Goal: Task Accomplishment & Management: Use online tool/utility

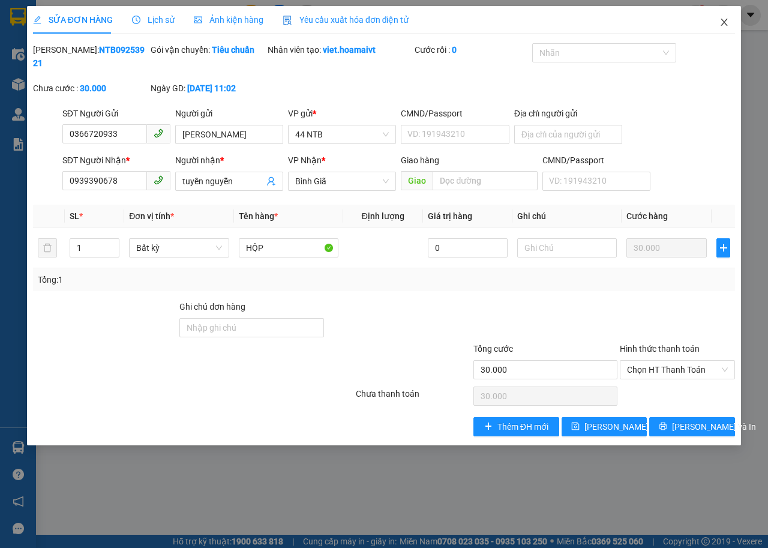
click at [724, 20] on icon "close" at bounding box center [725, 22] width 10 height 10
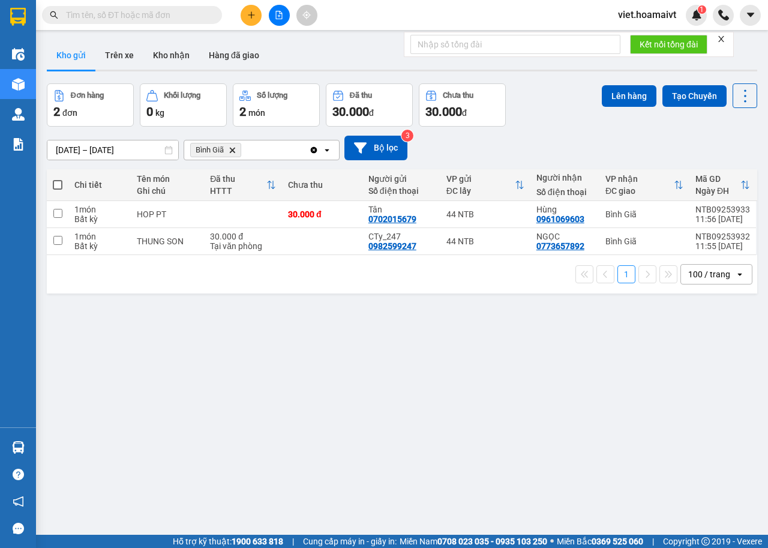
click at [58, 185] on span at bounding box center [58, 185] width 10 height 10
click at [58, 179] on input "checkbox" at bounding box center [58, 179] width 0 height 0
checkbox input "true"
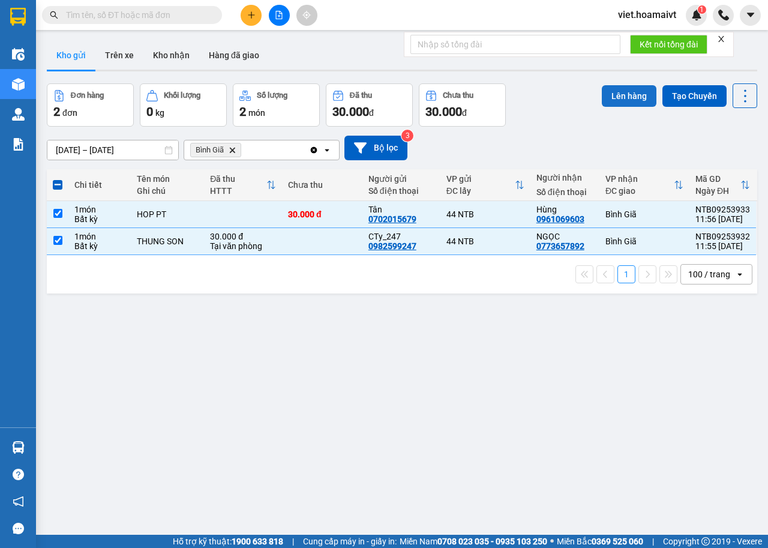
click at [624, 95] on button "Lên hàng" at bounding box center [629, 96] width 55 height 22
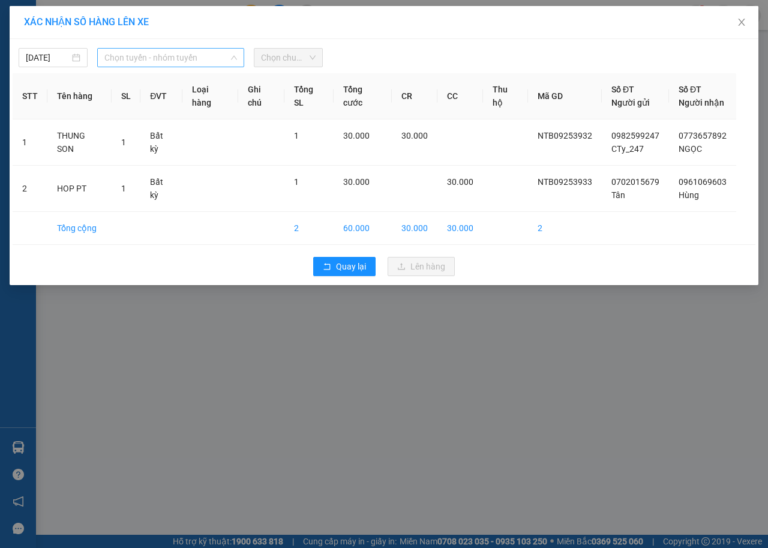
click at [128, 53] on span "Chọn tuyến - nhóm tuyến" at bounding box center [170, 58] width 133 height 18
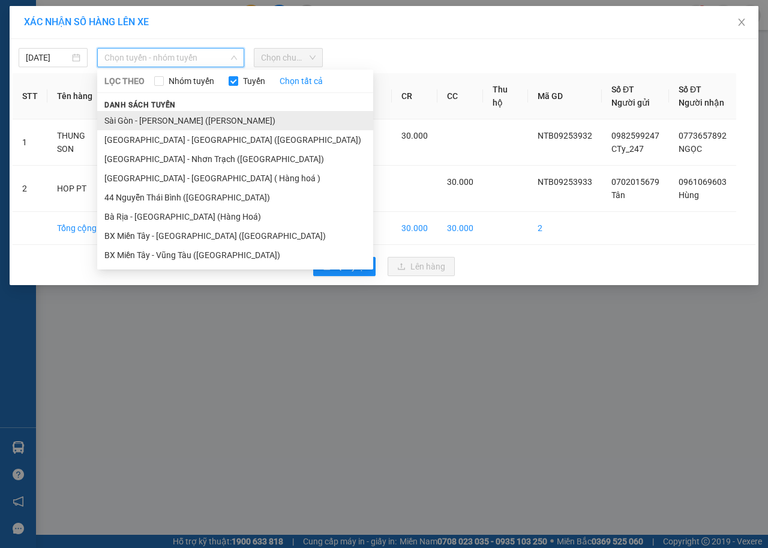
click at [175, 116] on li "Sài Gòn - [PERSON_NAME] ([PERSON_NAME])" at bounding box center [235, 120] width 276 height 19
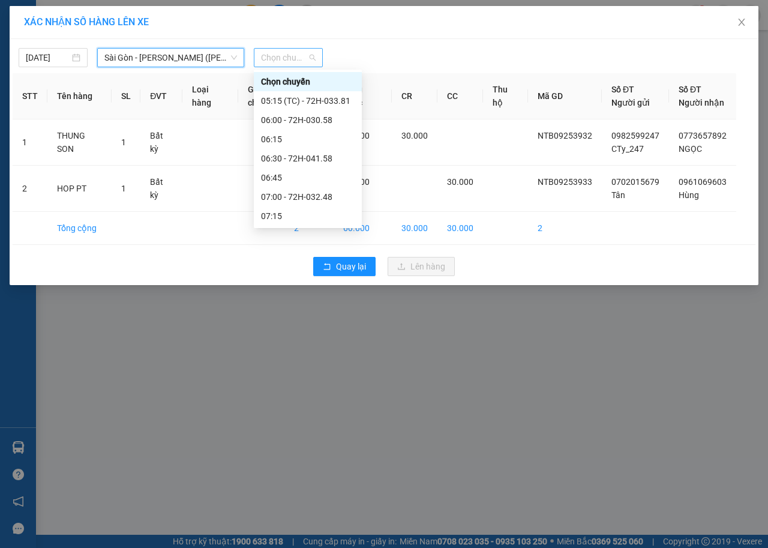
click at [280, 57] on span "Chọn chuyến" at bounding box center [288, 58] width 55 height 18
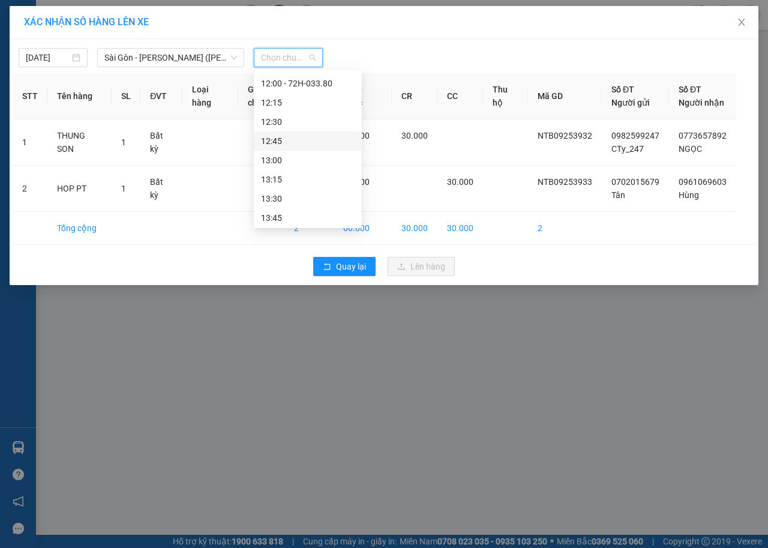
scroll to position [480, 0]
click at [314, 103] on div "12:00 - 72H-033.80" at bounding box center [308, 100] width 94 height 13
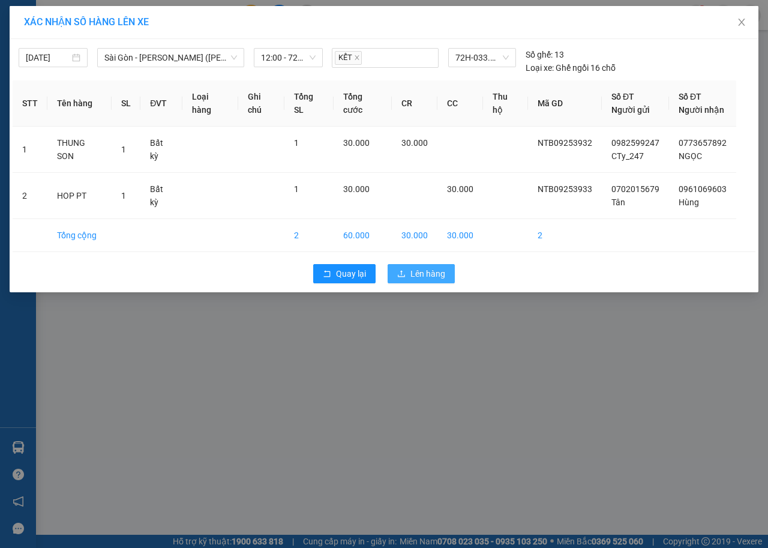
click at [420, 265] on button "Lên hàng" at bounding box center [421, 273] width 67 height 19
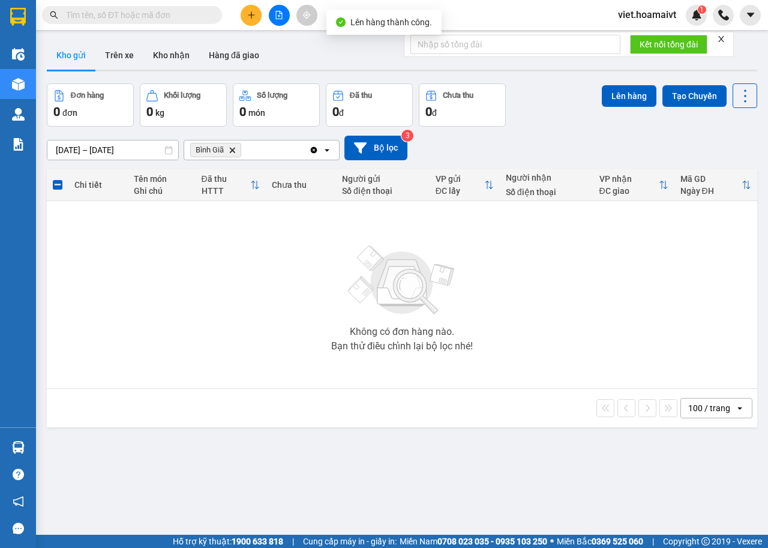
click at [231, 149] on icon "Bình Giã, close by backspace" at bounding box center [232, 149] width 5 height 5
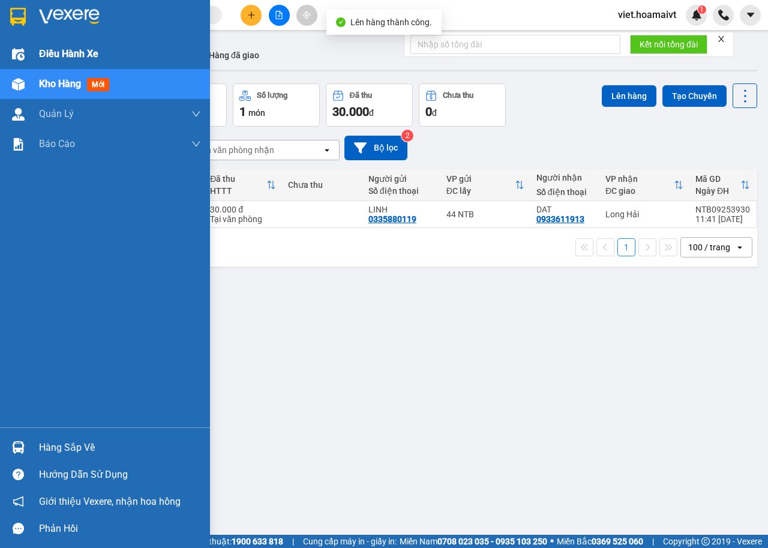
click at [61, 53] on span "Điều hành xe" at bounding box center [68, 53] width 59 height 15
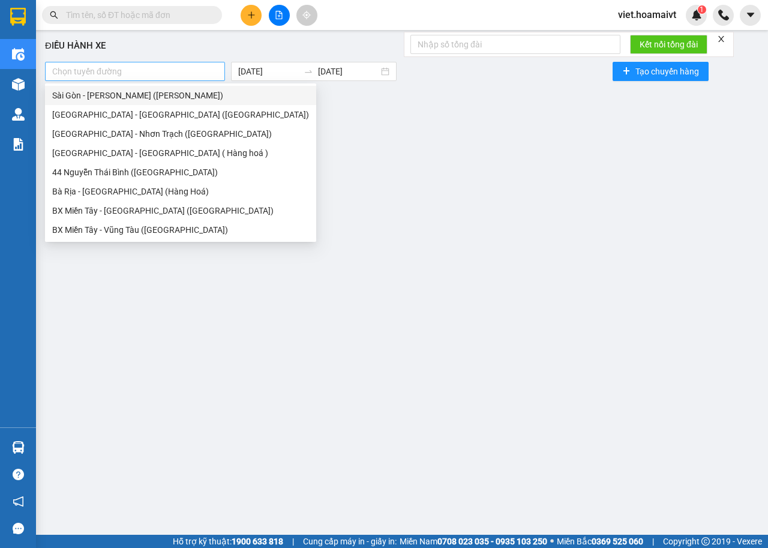
click at [181, 73] on div at bounding box center [135, 71] width 174 height 14
click at [172, 98] on div "Sài Gòn - [PERSON_NAME] ([PERSON_NAME])" at bounding box center [180, 95] width 257 height 13
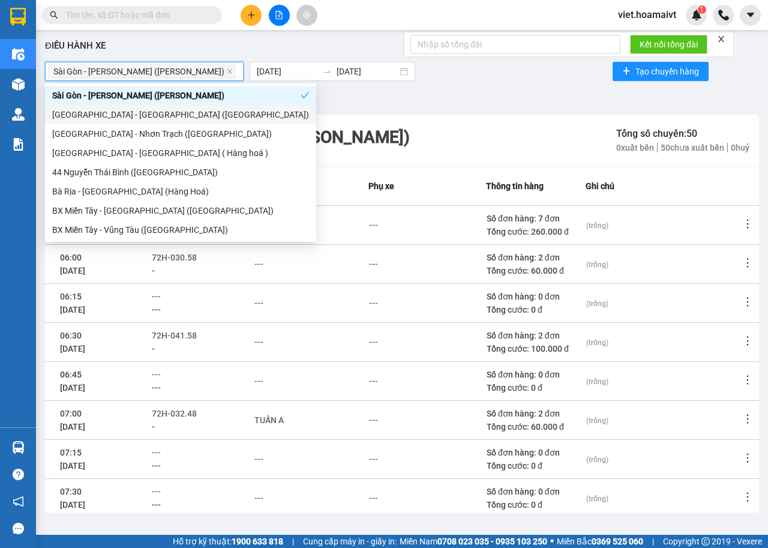
scroll to position [132, 0]
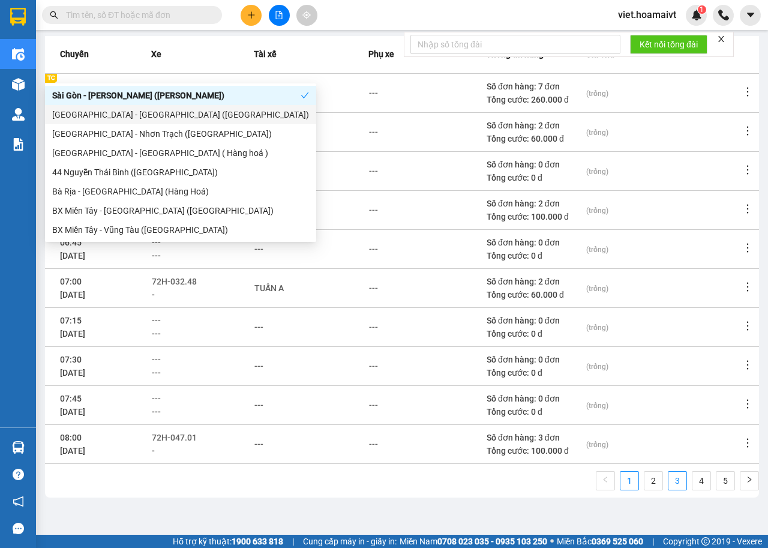
click at [674, 483] on link "3" at bounding box center [678, 481] width 18 height 18
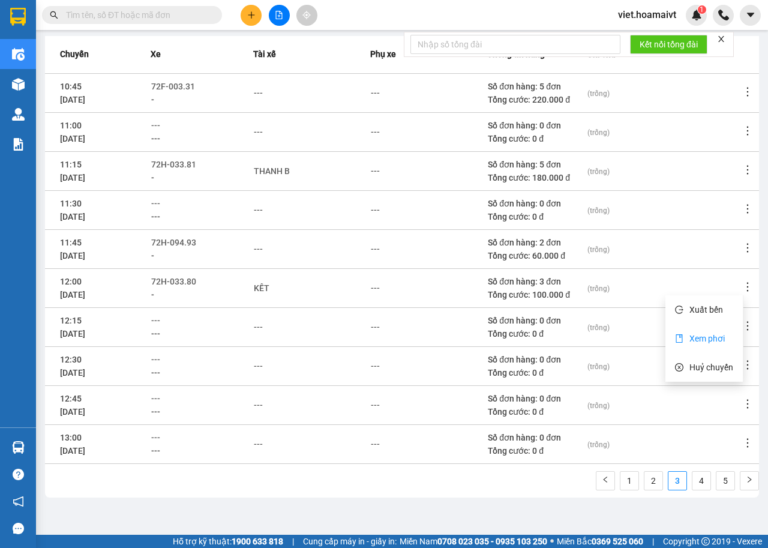
click at [712, 338] on span "Xem phơi" at bounding box center [707, 339] width 35 height 10
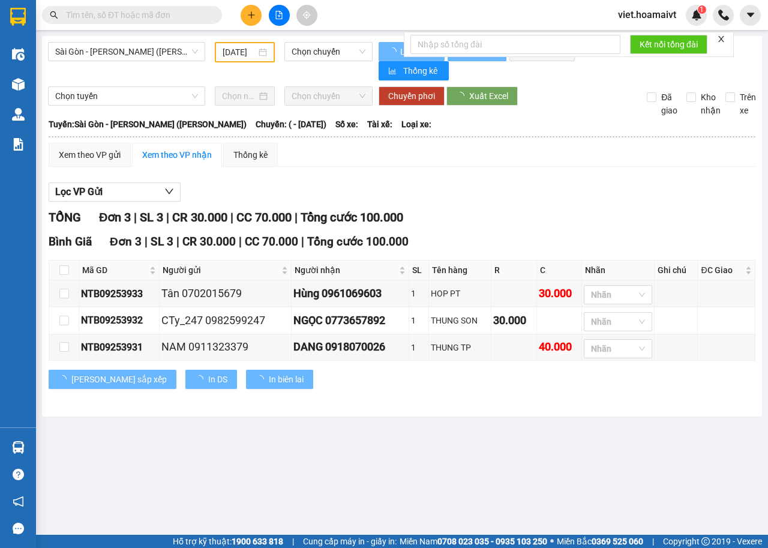
type input "[DATE]"
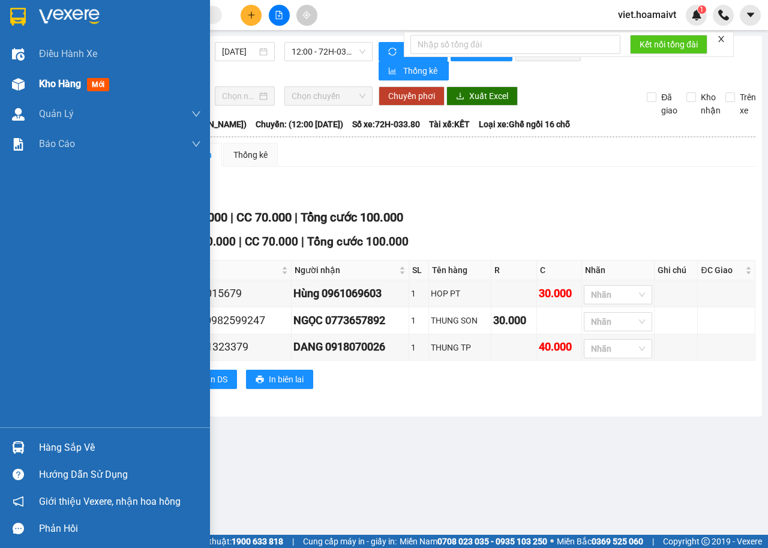
click at [61, 86] on span "Kho hàng" at bounding box center [60, 83] width 42 height 11
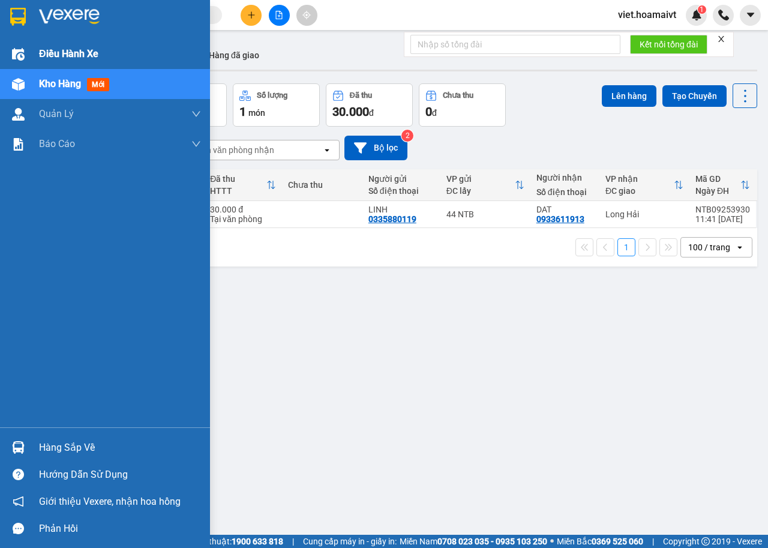
click at [71, 55] on span "Điều hành xe" at bounding box center [68, 53] width 59 height 15
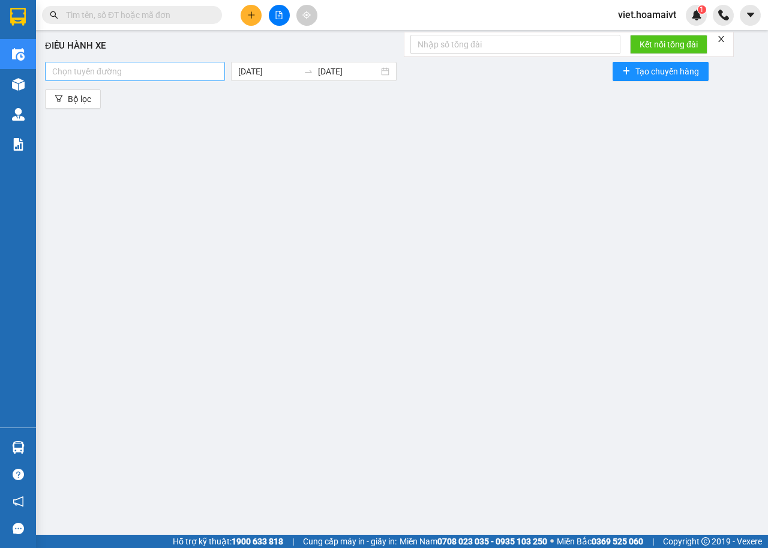
click at [182, 72] on div at bounding box center [135, 71] width 174 height 14
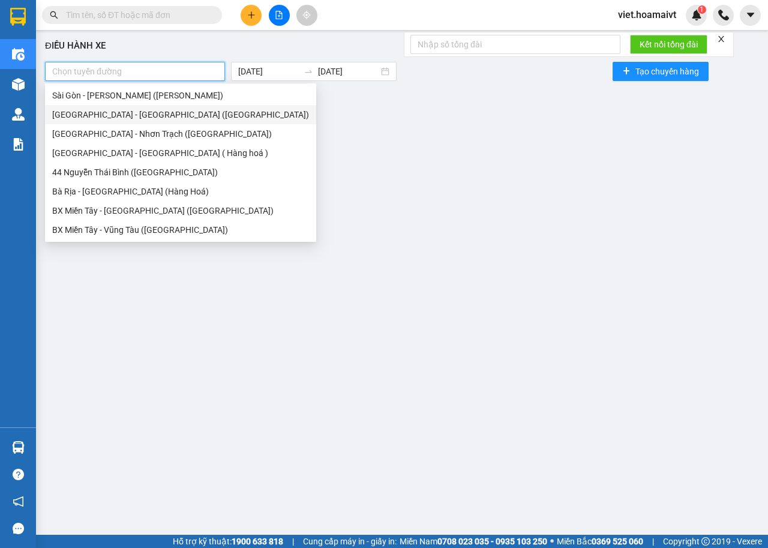
click at [158, 116] on div "[GEOGRAPHIC_DATA] - [GEOGRAPHIC_DATA] ([GEOGRAPHIC_DATA])" at bounding box center [180, 114] width 257 height 13
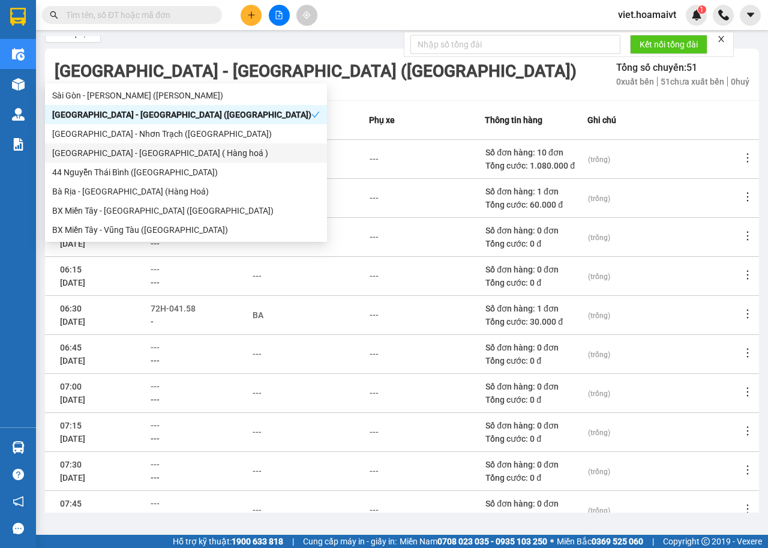
scroll to position [132, 0]
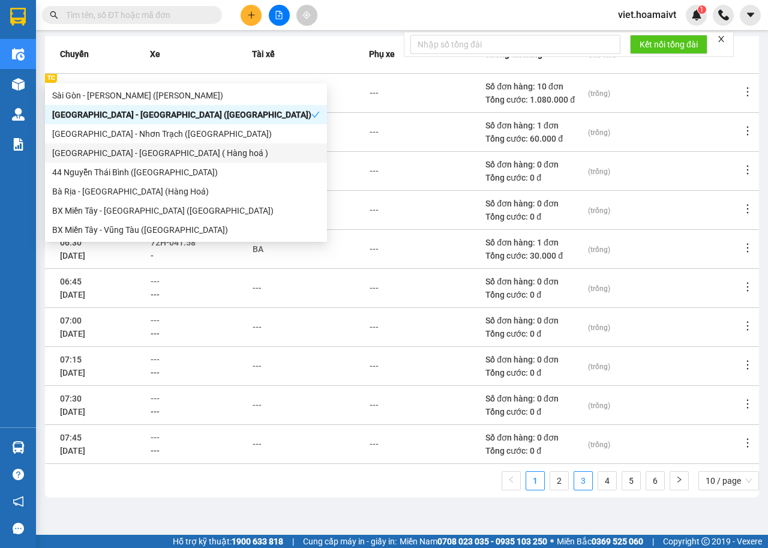
click at [574, 481] on link "3" at bounding box center [583, 481] width 18 height 18
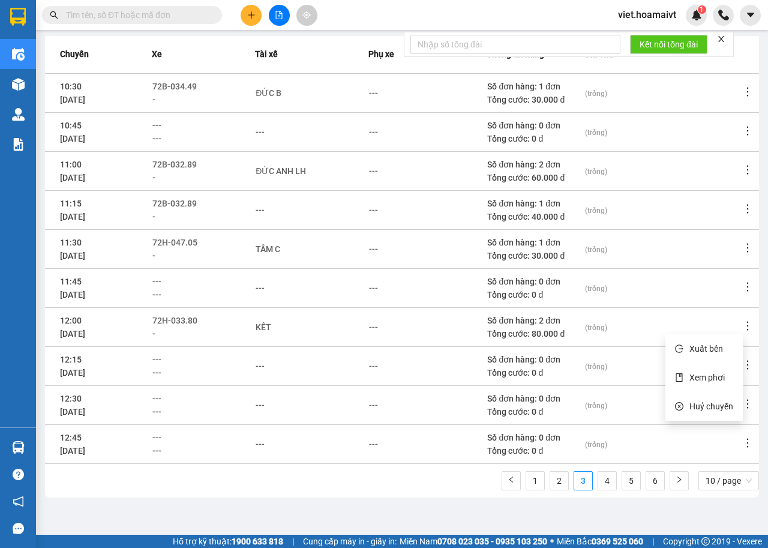
click at [742, 325] on icon "more" at bounding box center [748, 326] width 12 height 12
click at [711, 373] on span "Xem phơi" at bounding box center [707, 378] width 35 height 10
